Goal: Contribute content

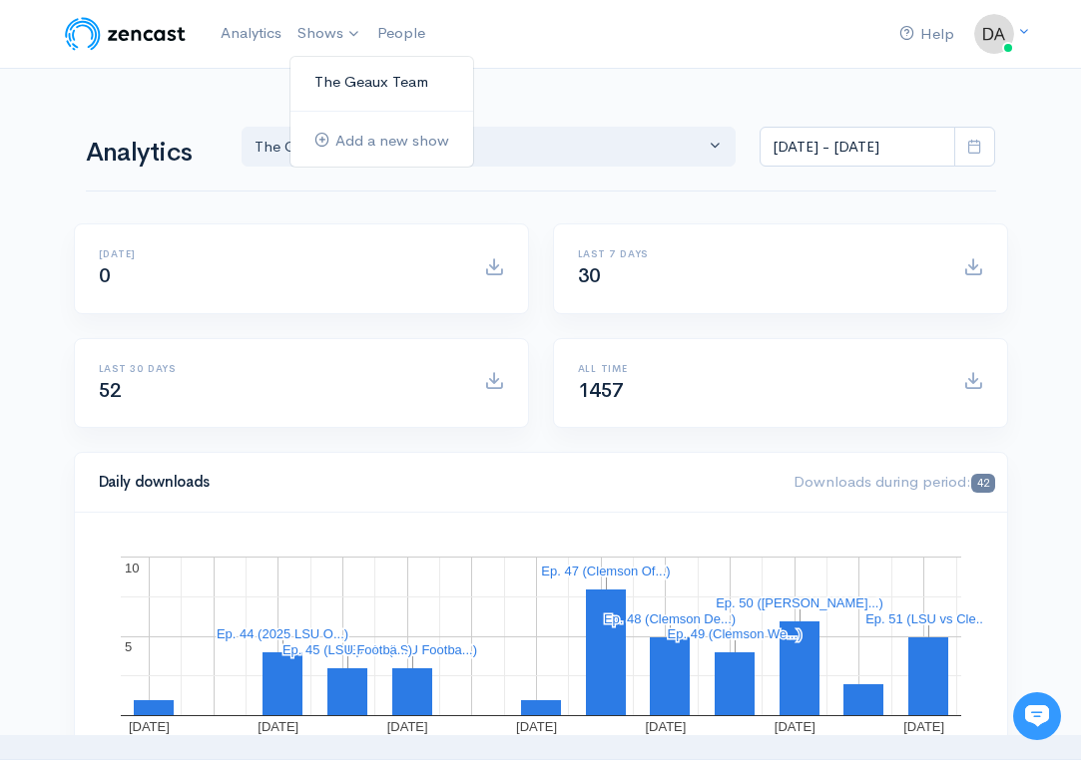
click at [331, 71] on link "The Geaux Team" at bounding box center [381, 82] width 183 height 35
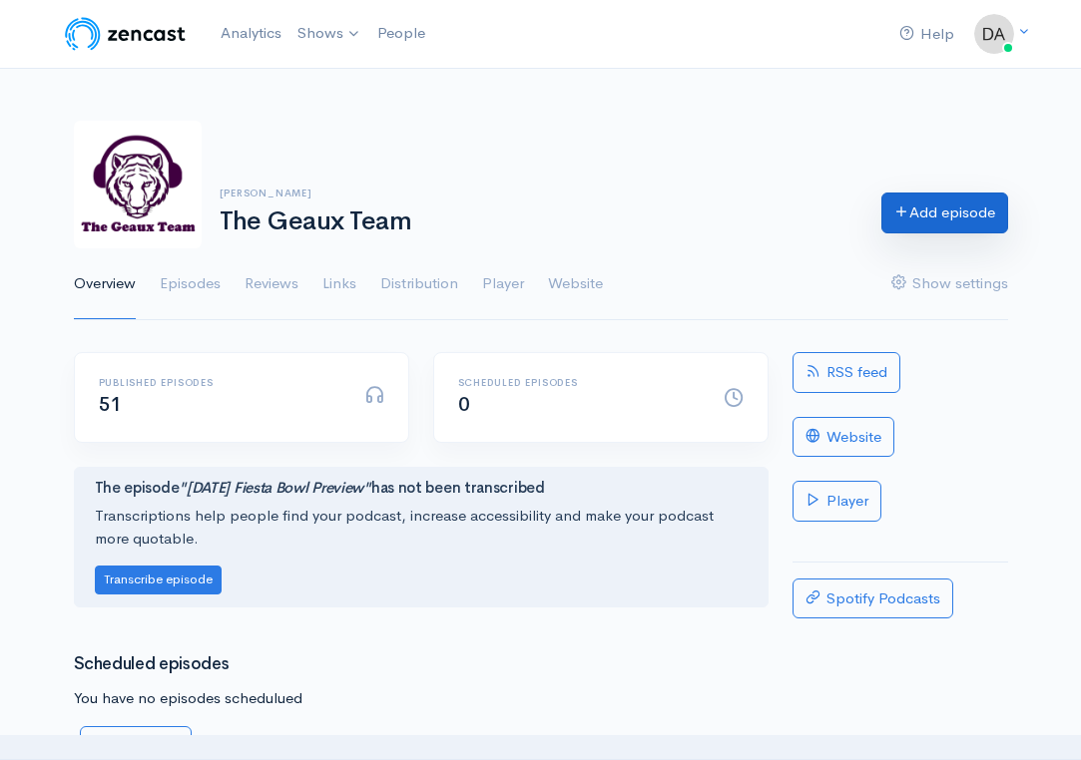
click at [920, 215] on link "Add episode" at bounding box center [944, 213] width 127 height 41
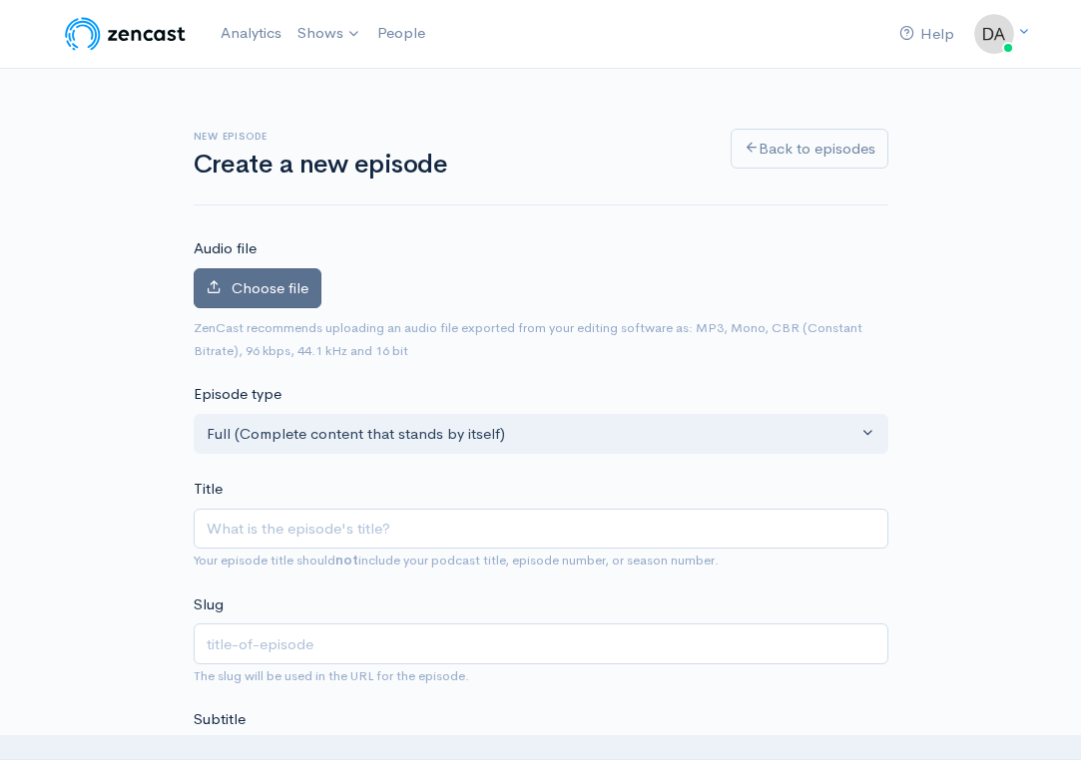
click at [280, 300] on label "Choose file" at bounding box center [258, 288] width 128 height 41
click at [0, 0] on input "Choose file" at bounding box center [0, 0] width 0 height 0
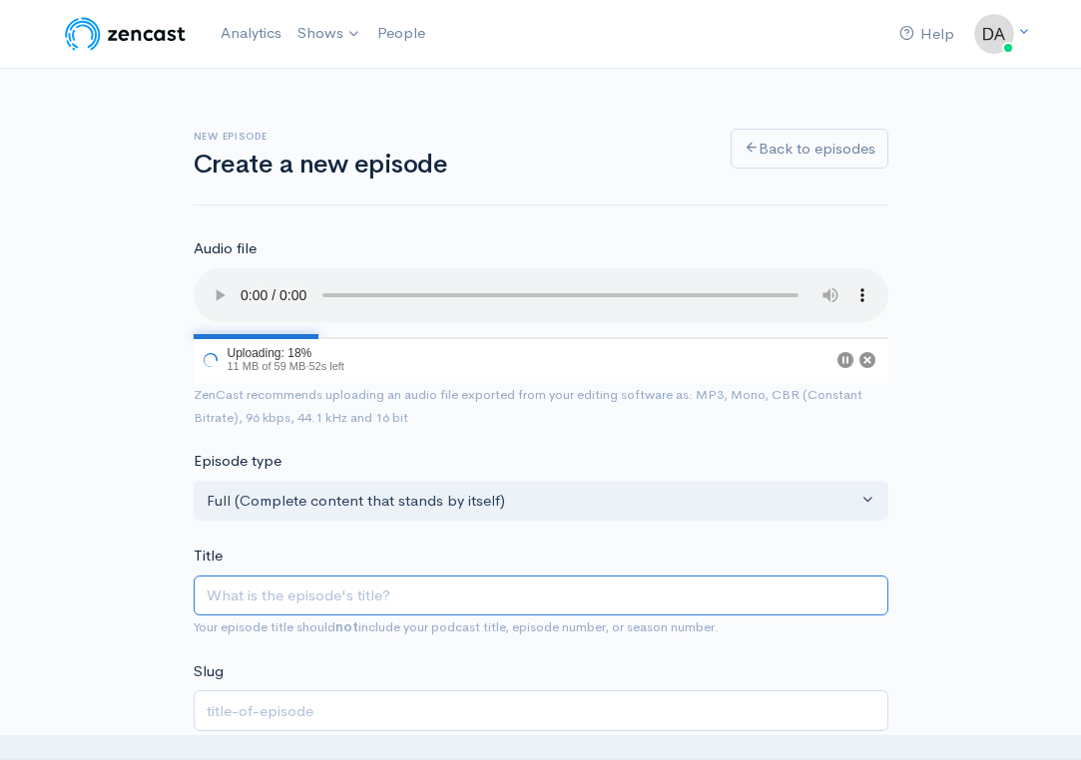
paste input "Bourbon and Beer | LSU 17 Clemson 10"
type input "Bourbon and Beer | LSU 17 Clemson 10"
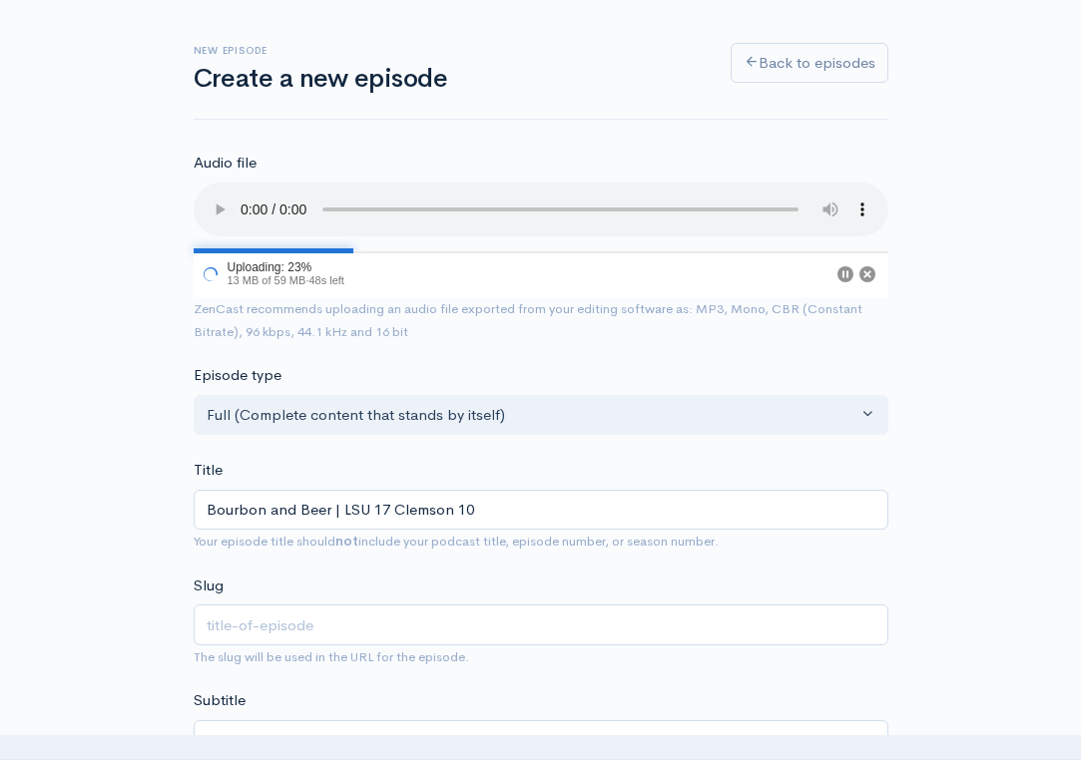
type input "bourbon-and-beer-lsu-17-clemson-10"
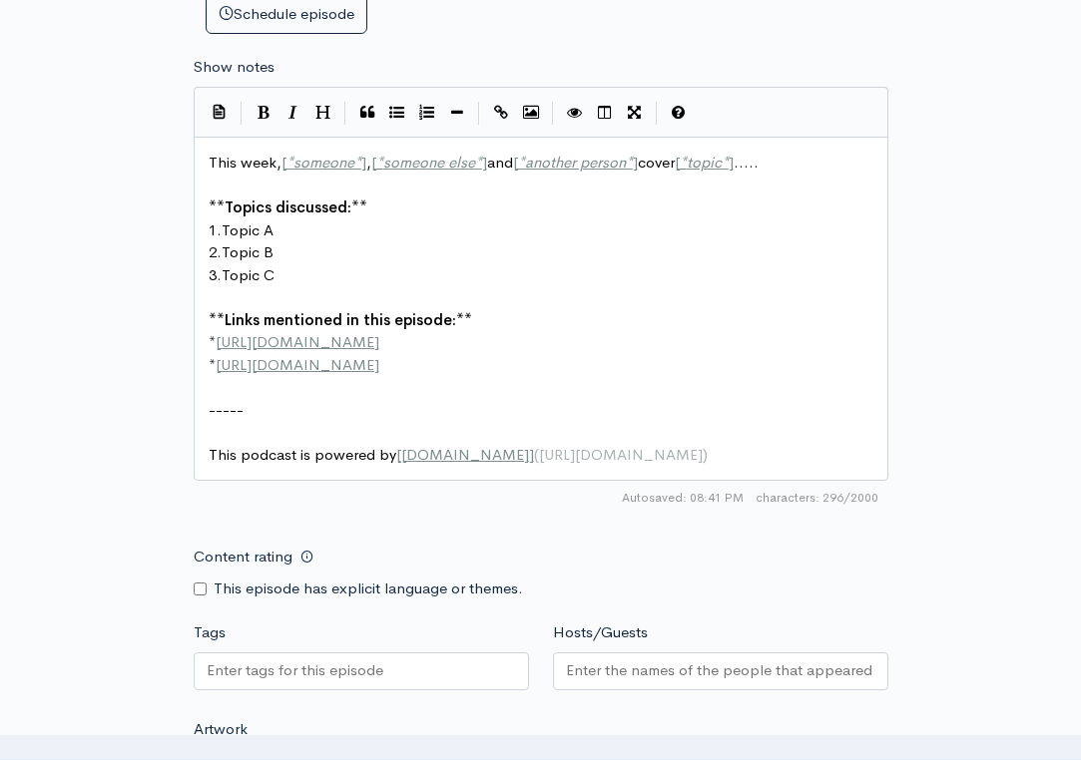
scroll to position [982, 0]
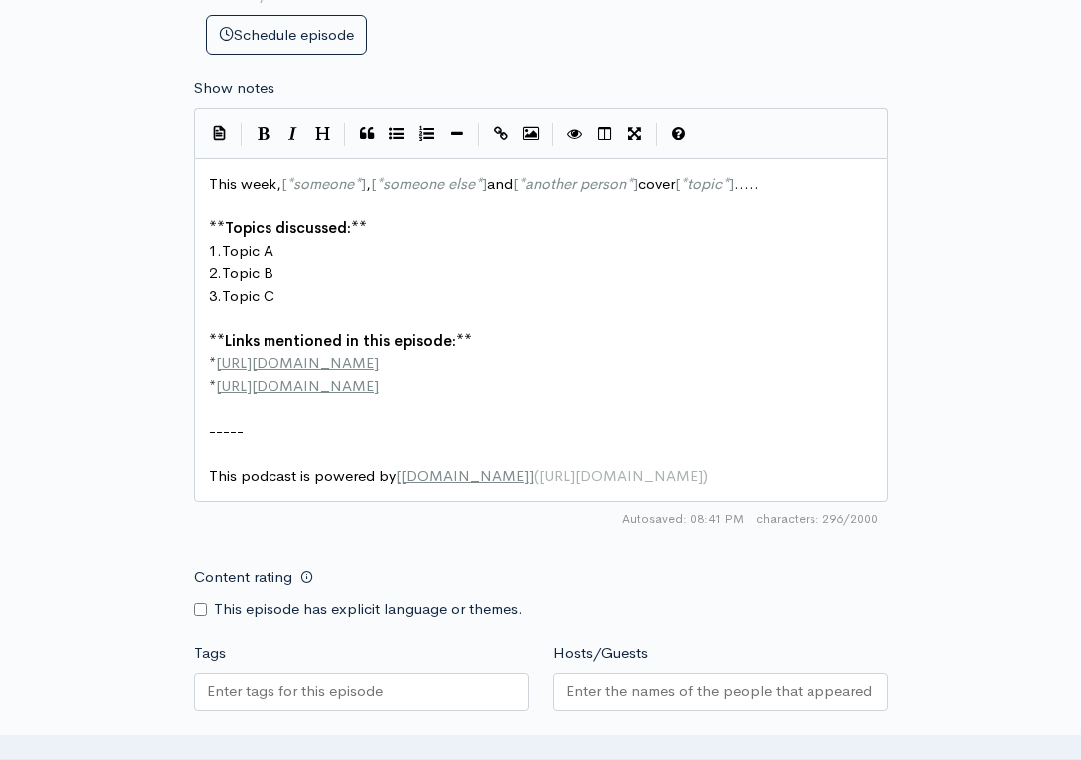
type input "Bourbon and Beer | LSU 17 Clemson 10"
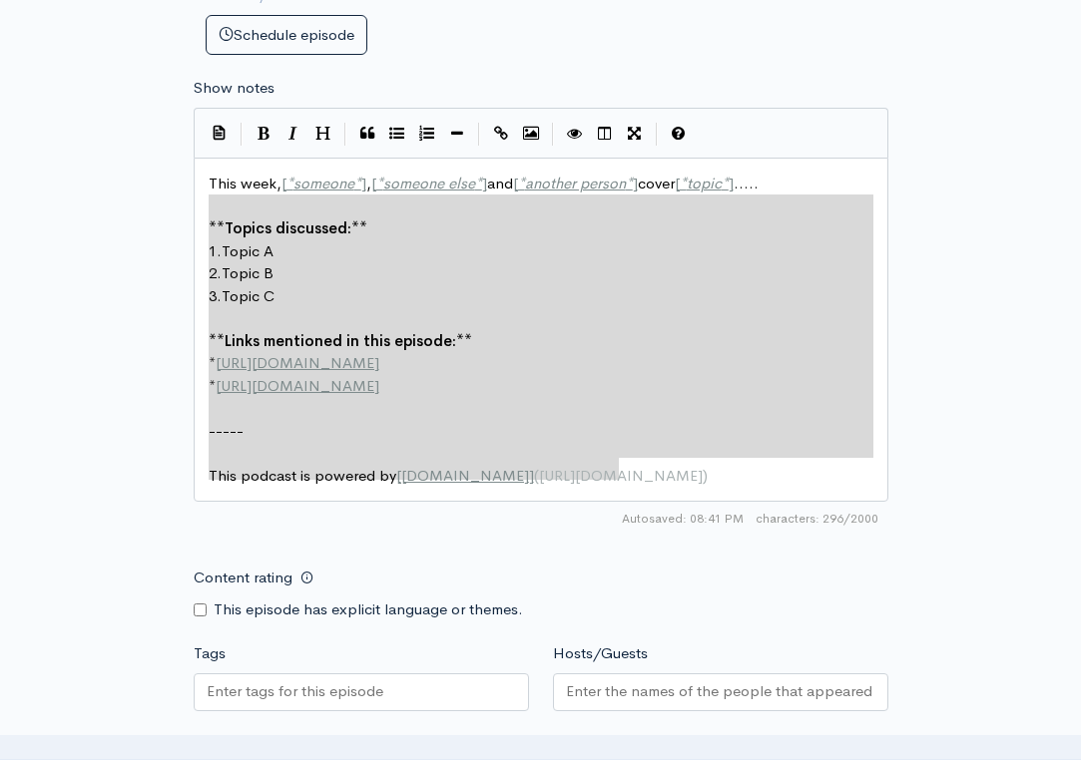
type textarea "This week, [*someone*], [*someone else*] and [*another person*] cover [*topic*]…"
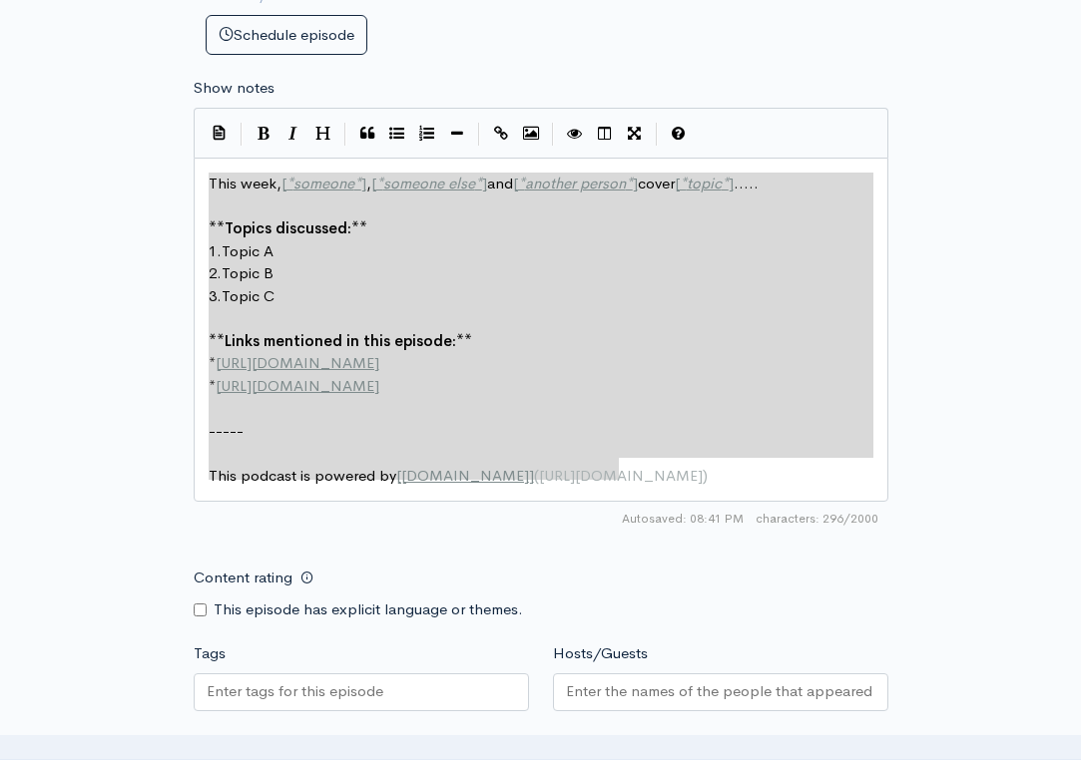
drag, startPoint x: 703, startPoint y: 437, endPoint x: 179, endPoint y: 145, distance: 600.0
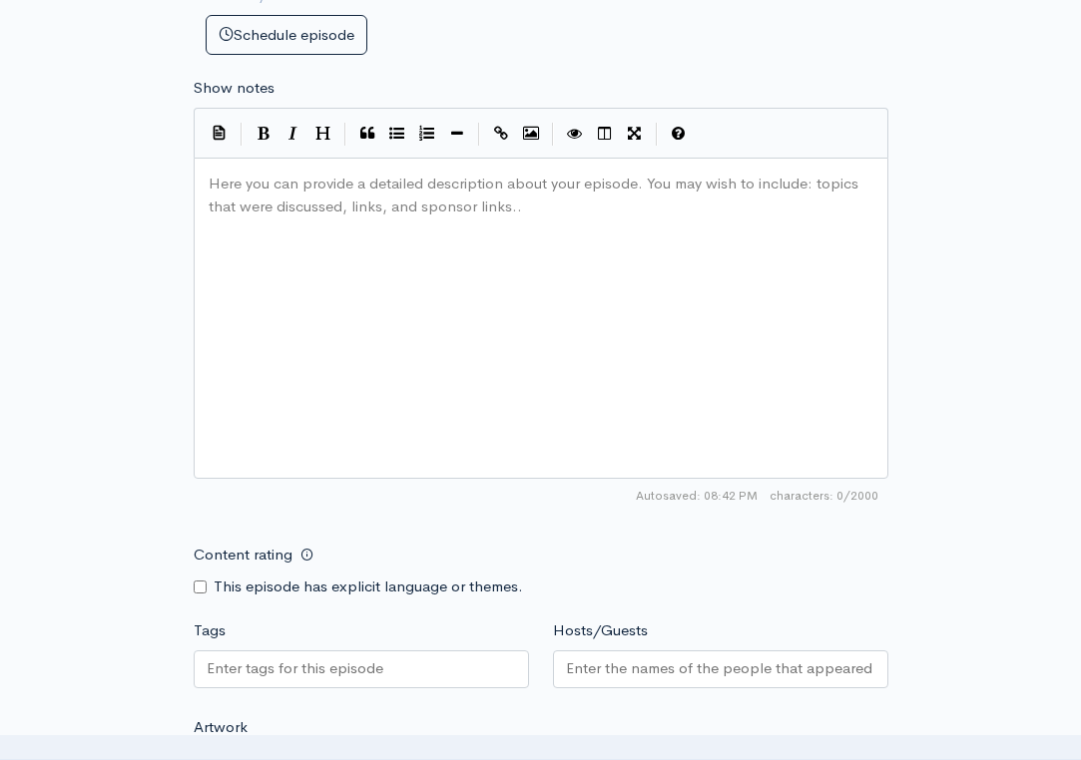
scroll to position [11, 1]
click at [327, 173] on pre "Here you can provide a detailed description about your episode. You may wish to…" at bounding box center [541, 173] width 673 height 0
type textarea "​"
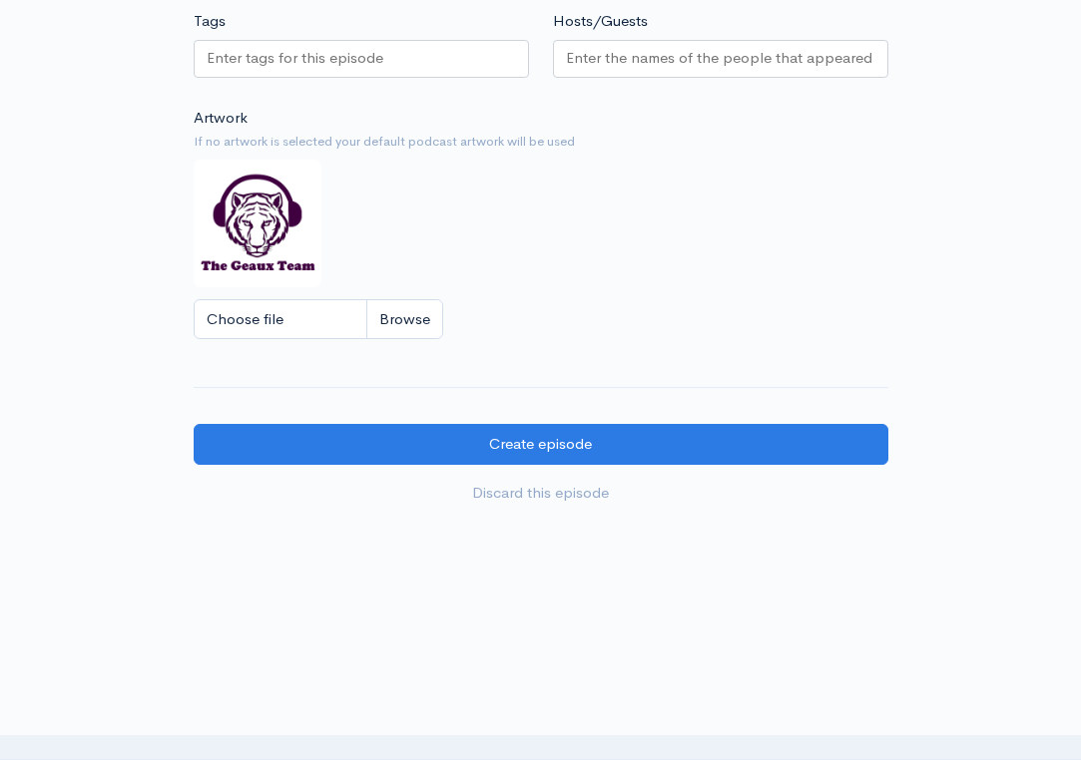
scroll to position [1637, 0]
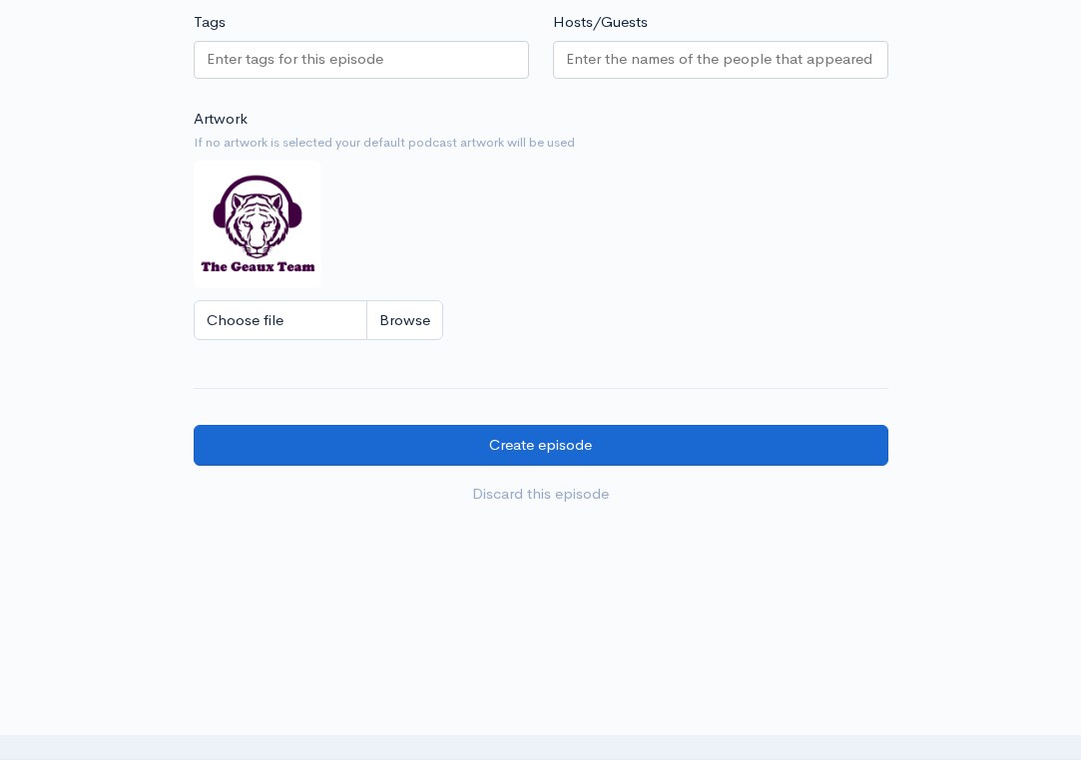
click at [564, 425] on input "Create episode" at bounding box center [541, 445] width 695 height 41
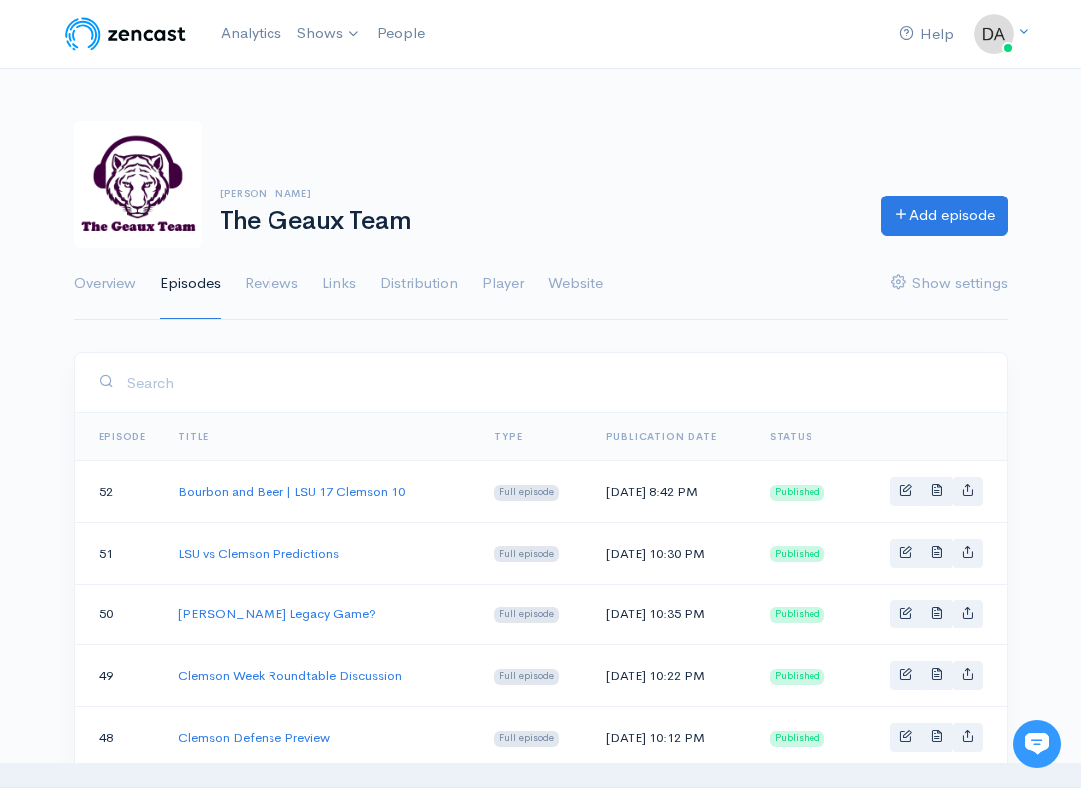
click at [14, 19] on nav "Help Notifications View all Your profile Team settings Default team Current Log…" at bounding box center [540, 34] width 1081 height 69
